Goal: Task Accomplishment & Management: Manage account settings

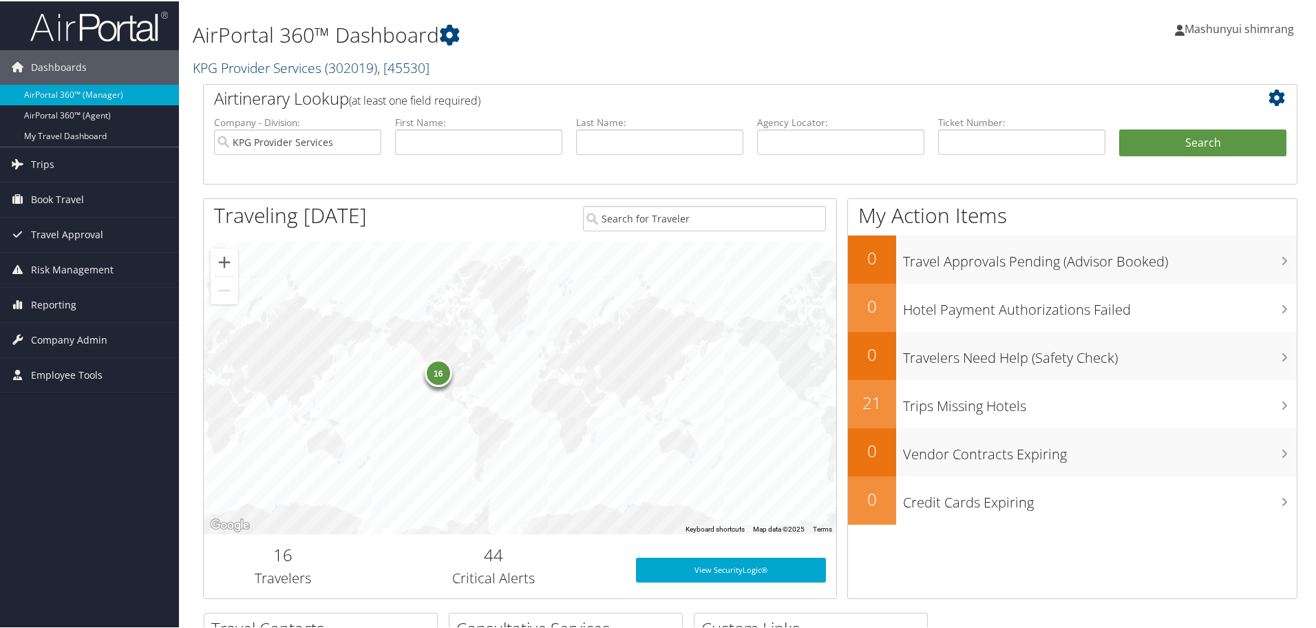
click at [308, 67] on link "KPG Provider Services ( 302019 ) , [ 45530 ]" at bounding box center [311, 66] width 237 height 19
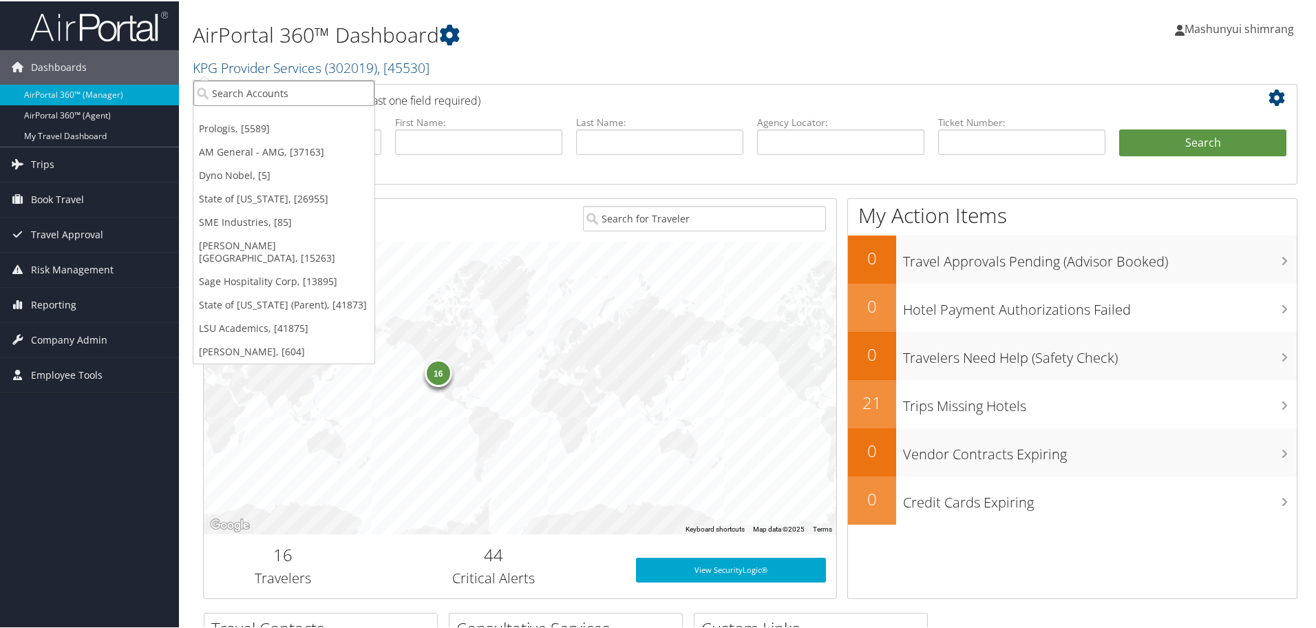
click at [299, 84] on input "search" at bounding box center [283, 91] width 181 height 25
paste input "VENTURE GLOBAL LNG"
type input "VENTURE GLOBAL LNG"
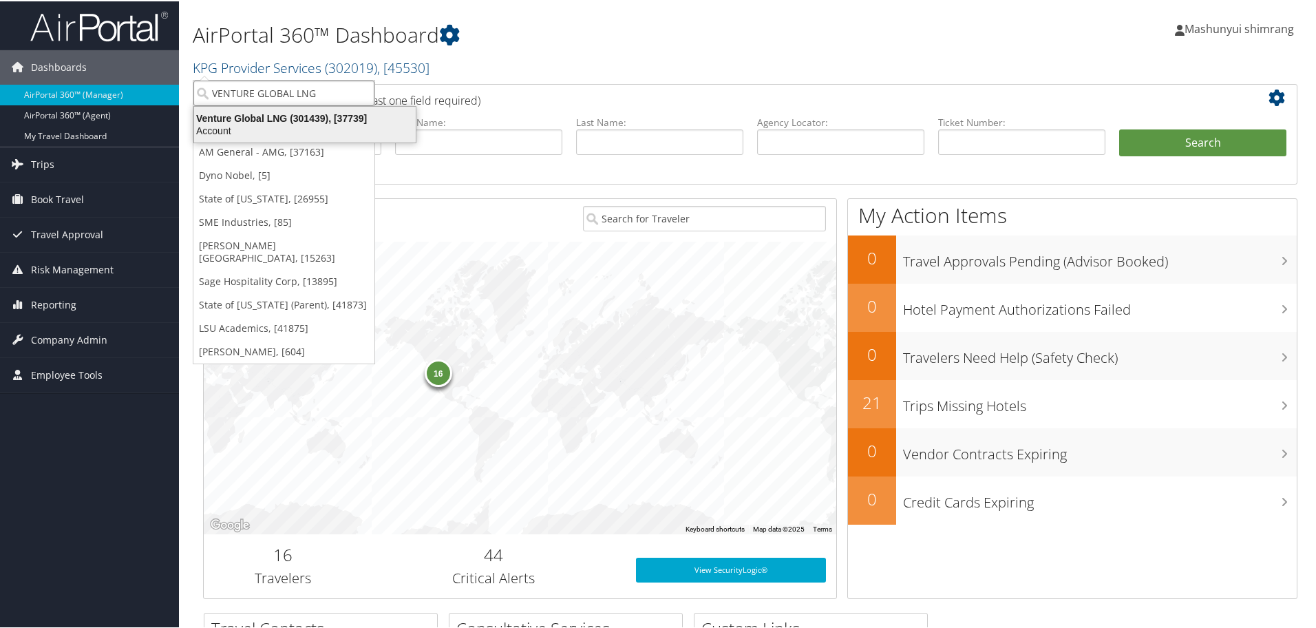
click at [308, 113] on div "Venture Global LNG (301439), [37739]" at bounding box center [305, 117] width 238 height 12
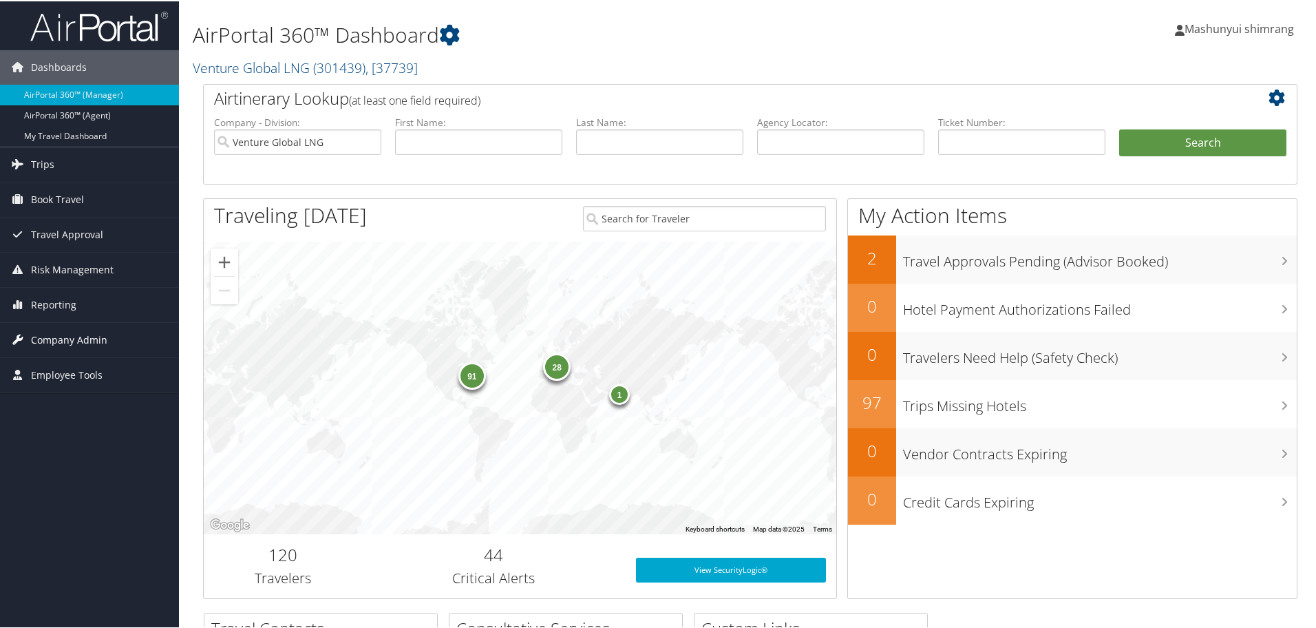
click at [57, 337] on span "Company Admin" at bounding box center [69, 338] width 76 height 34
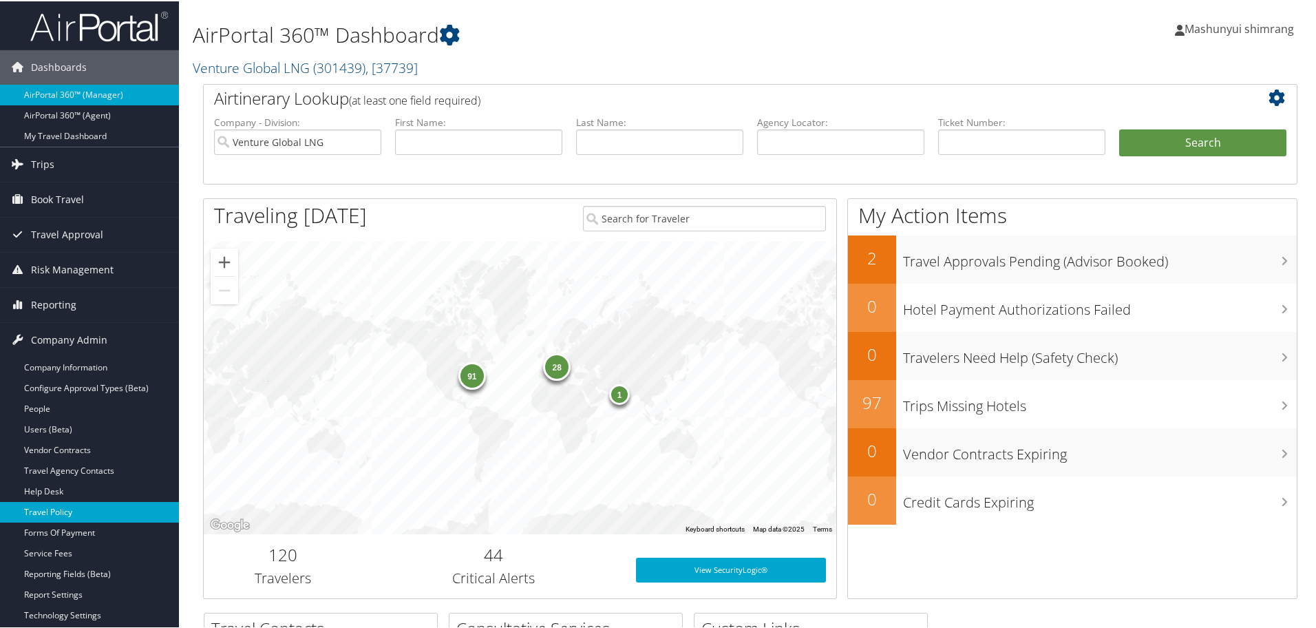
click at [75, 506] on link "Travel Policy" at bounding box center [89, 510] width 179 height 21
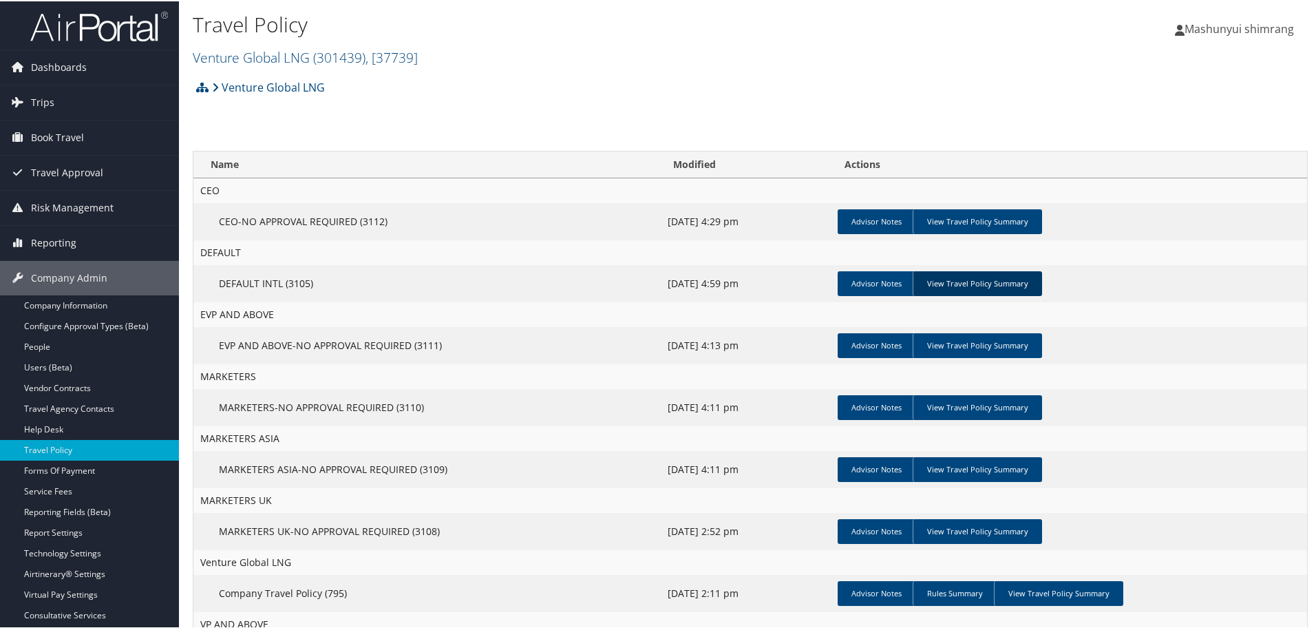
click at [977, 282] on link "View Travel Policy Summary" at bounding box center [977, 282] width 129 height 25
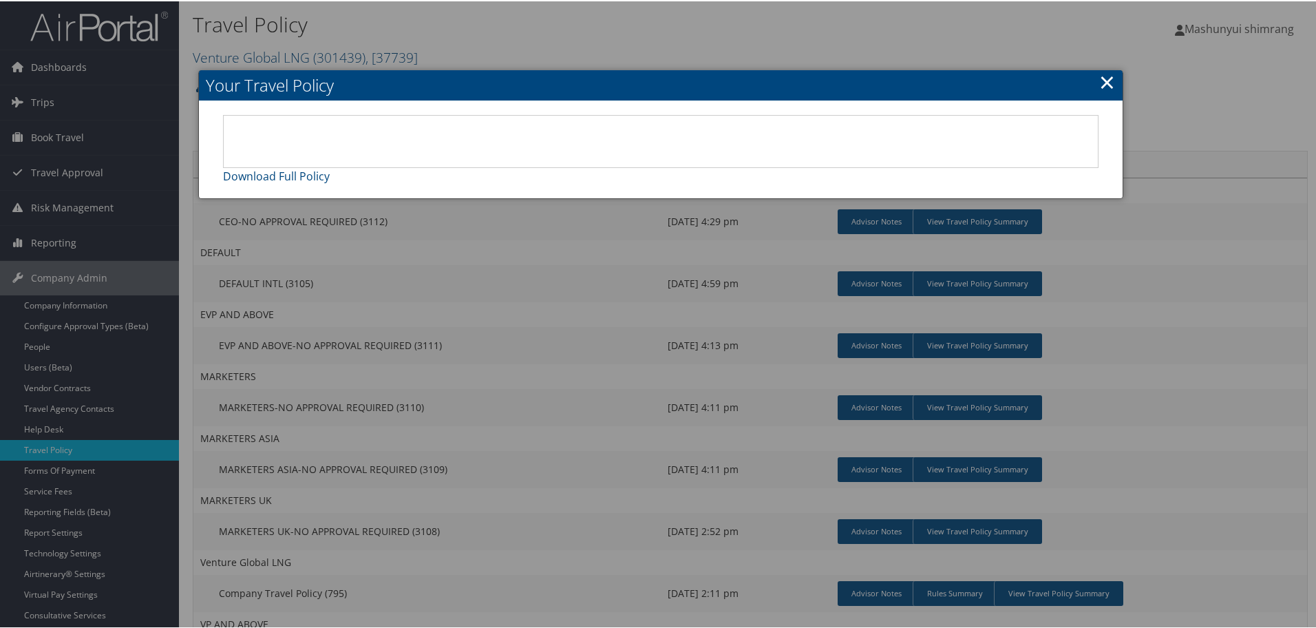
click at [1101, 74] on link "×" at bounding box center [1107, 81] width 16 height 28
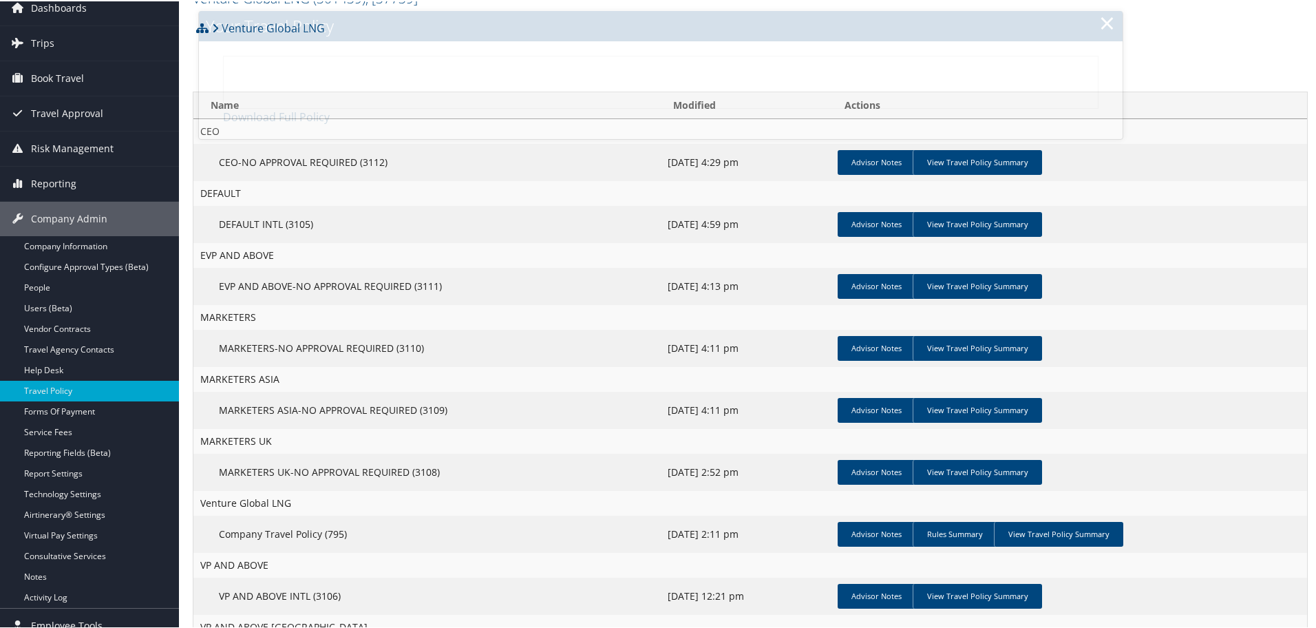
scroll to position [193, 0]
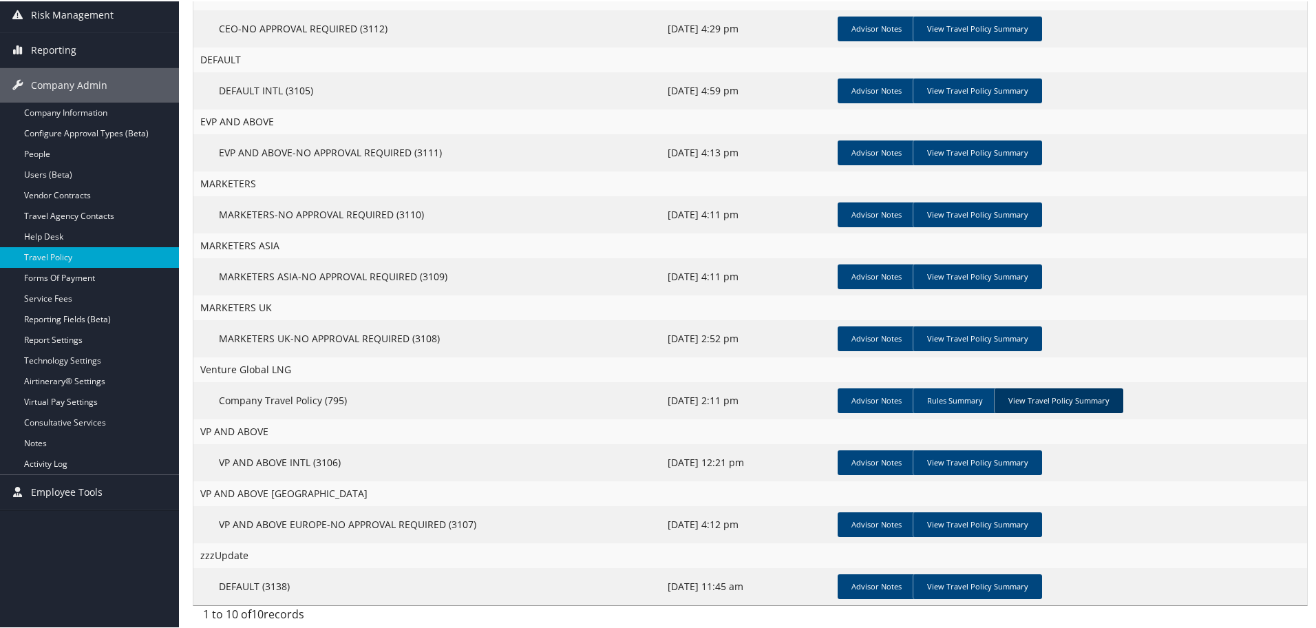
click at [1028, 402] on link "View Travel Policy Summary" at bounding box center [1058, 399] width 129 height 25
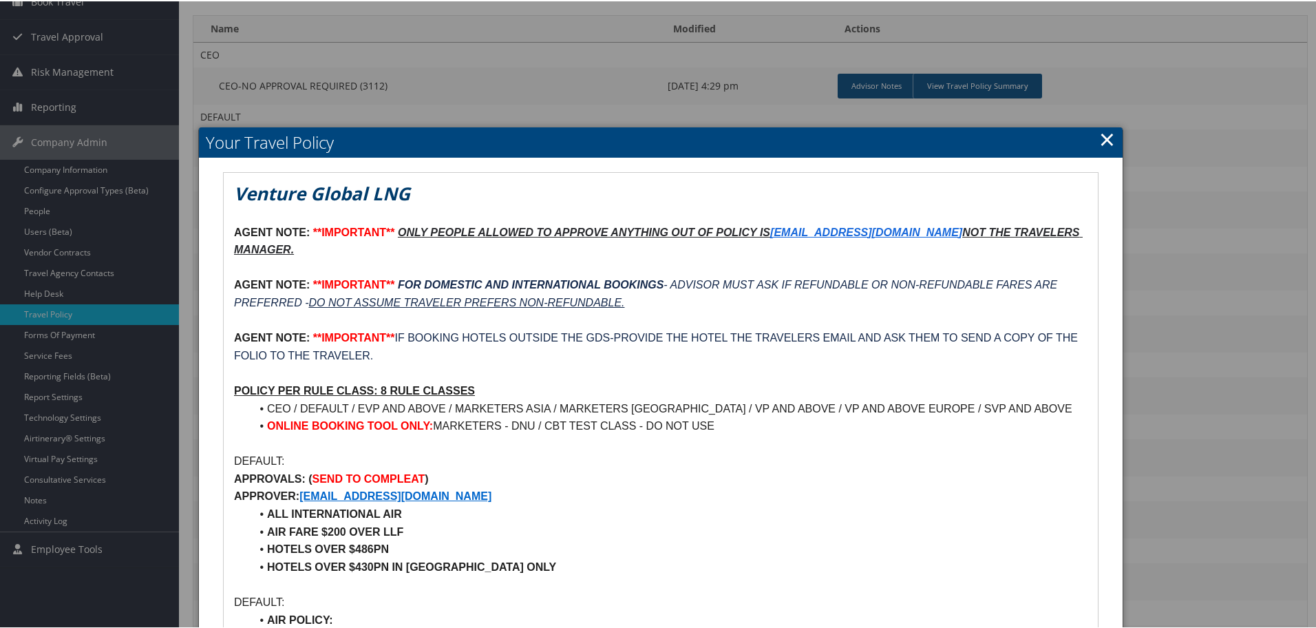
scroll to position [107, 0]
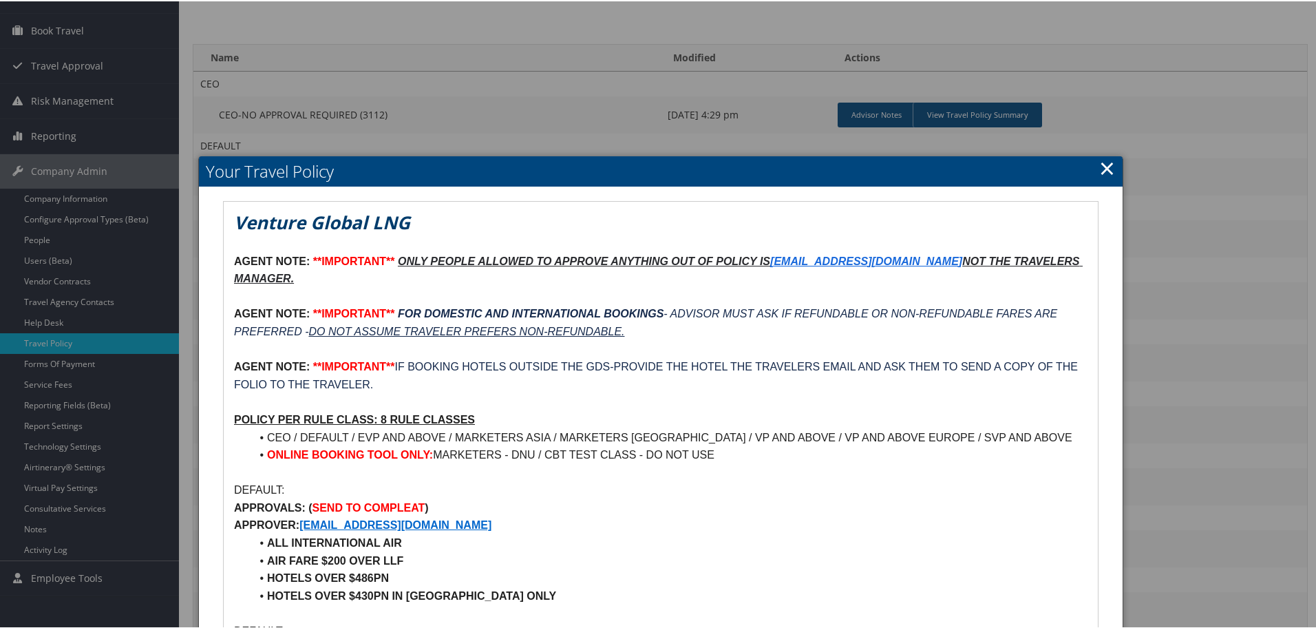
click at [1104, 162] on link "×" at bounding box center [1107, 167] width 16 height 28
